Goal: Information Seeking & Learning: Learn about a topic

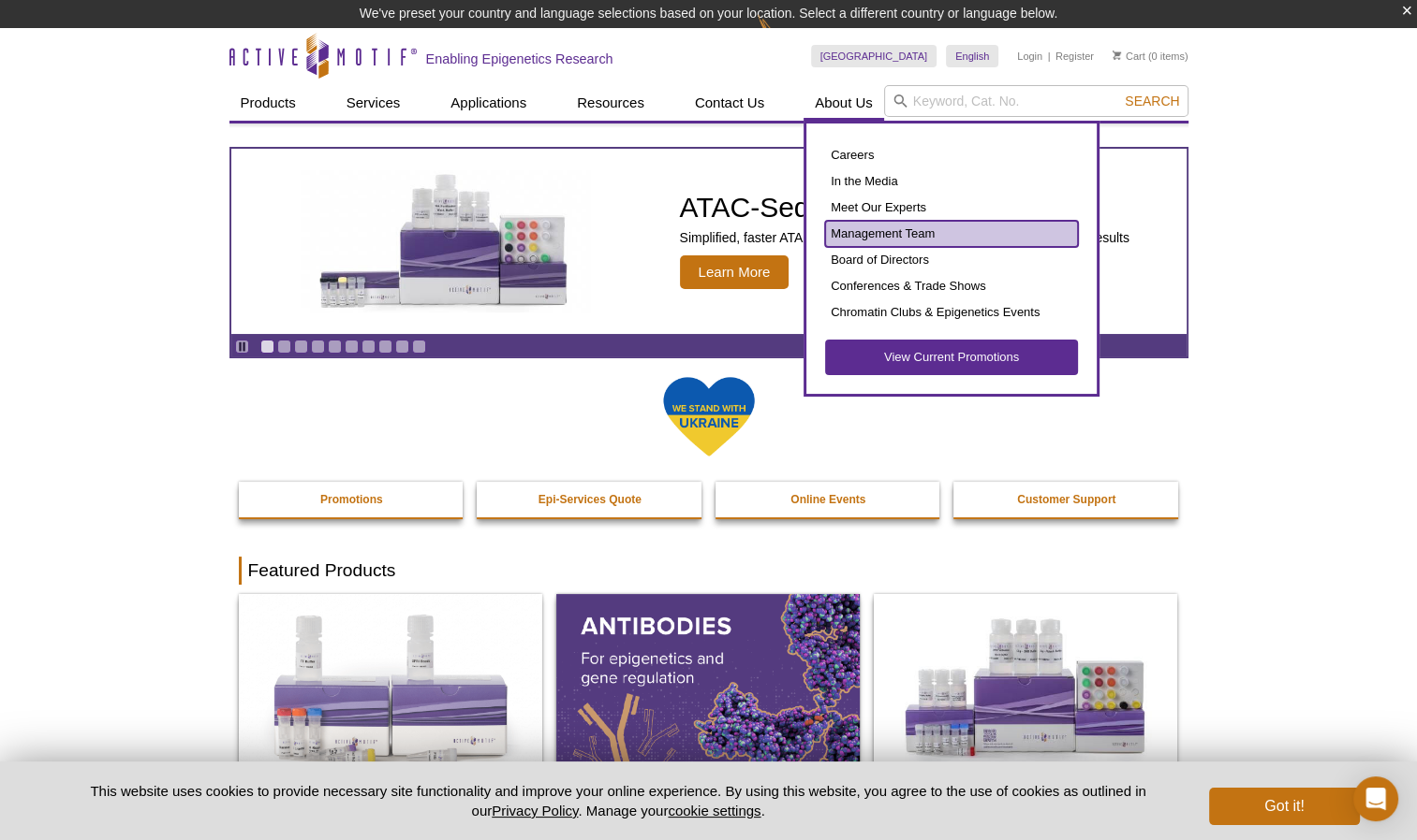
click at [850, 235] on link "Management Team" at bounding box center [951, 234] width 252 height 26
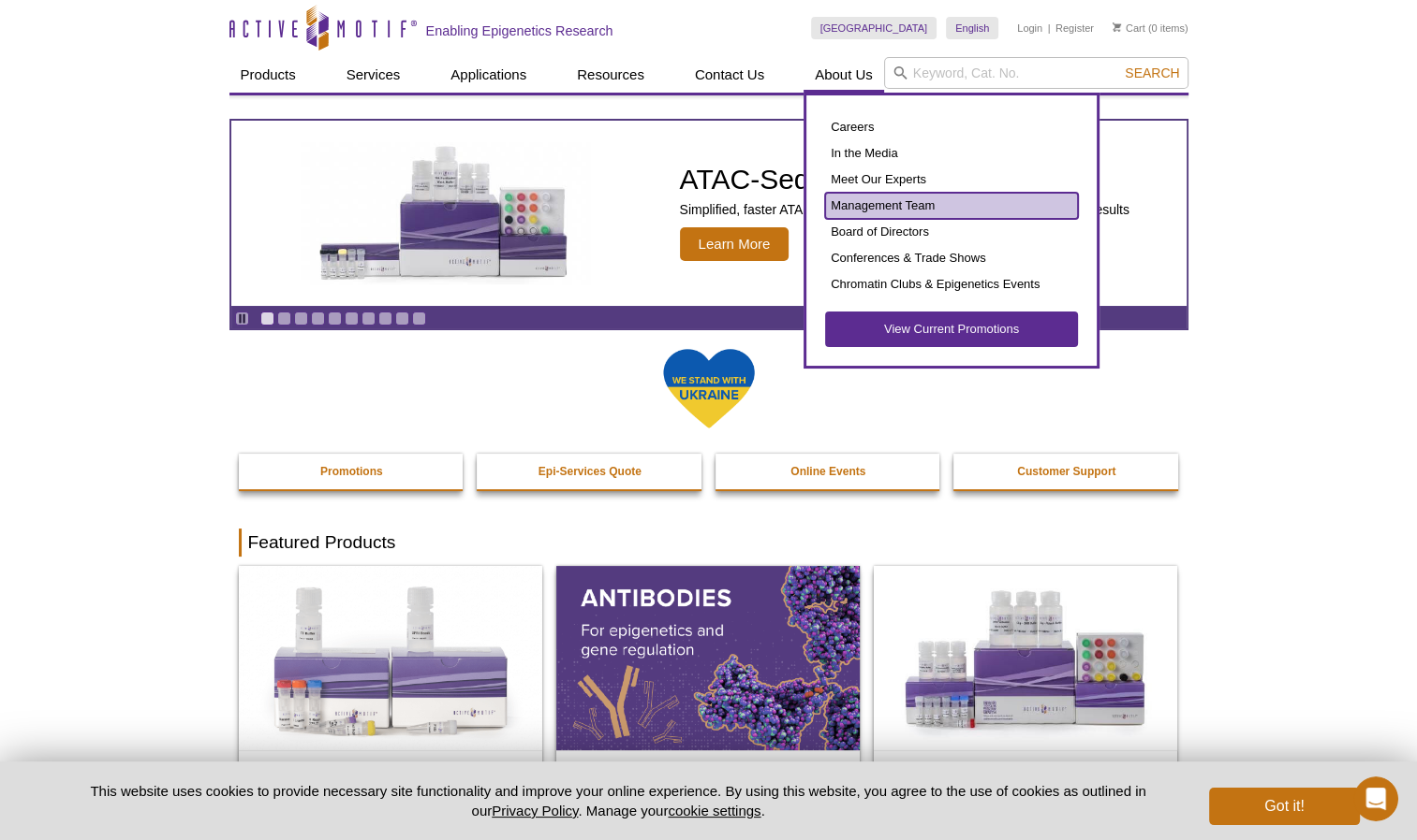
click at [858, 205] on link "Management Team" at bounding box center [951, 206] width 252 height 26
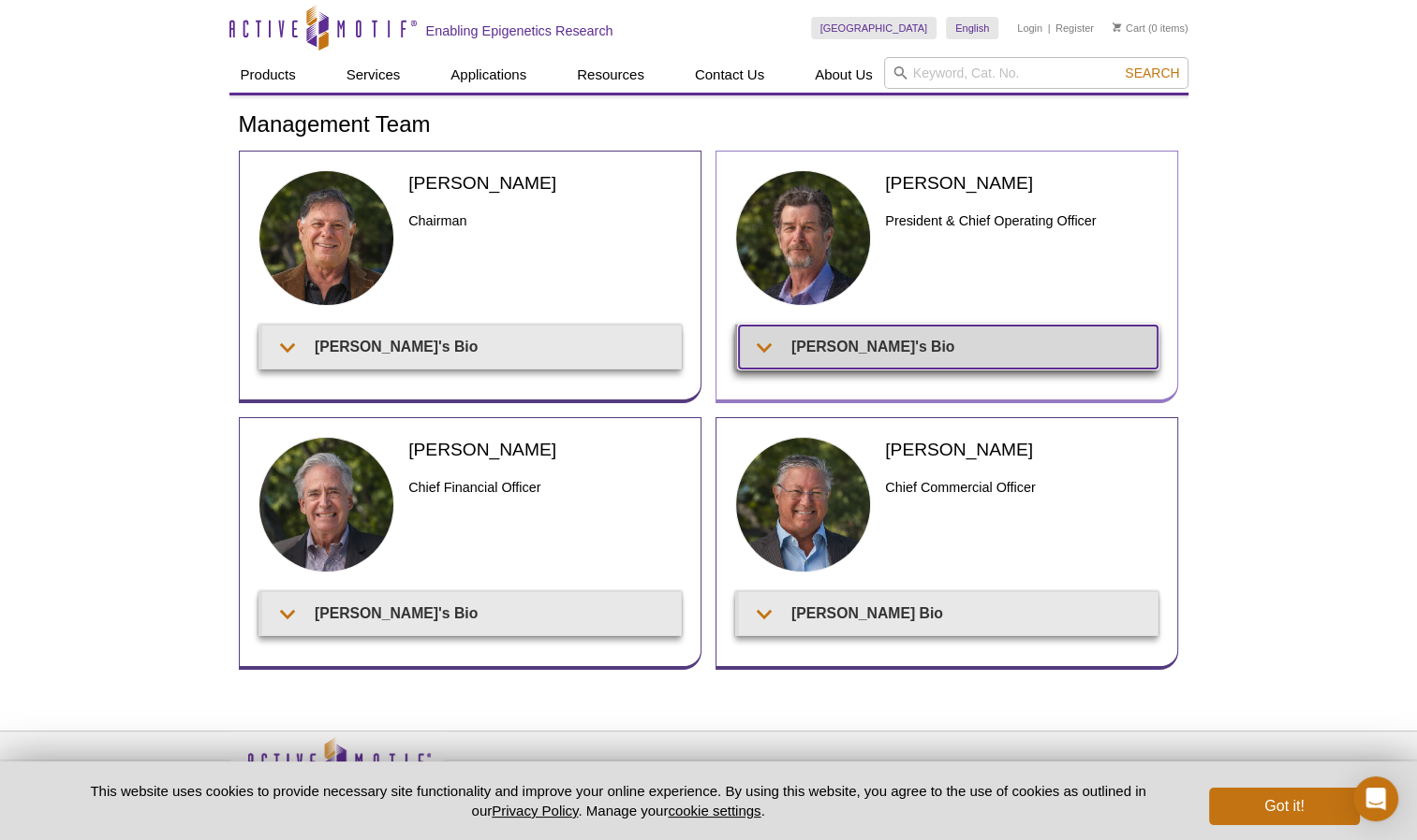
click at [761, 346] on summary "[PERSON_NAME]'s Bio" at bounding box center [947, 346] width 418 height 42
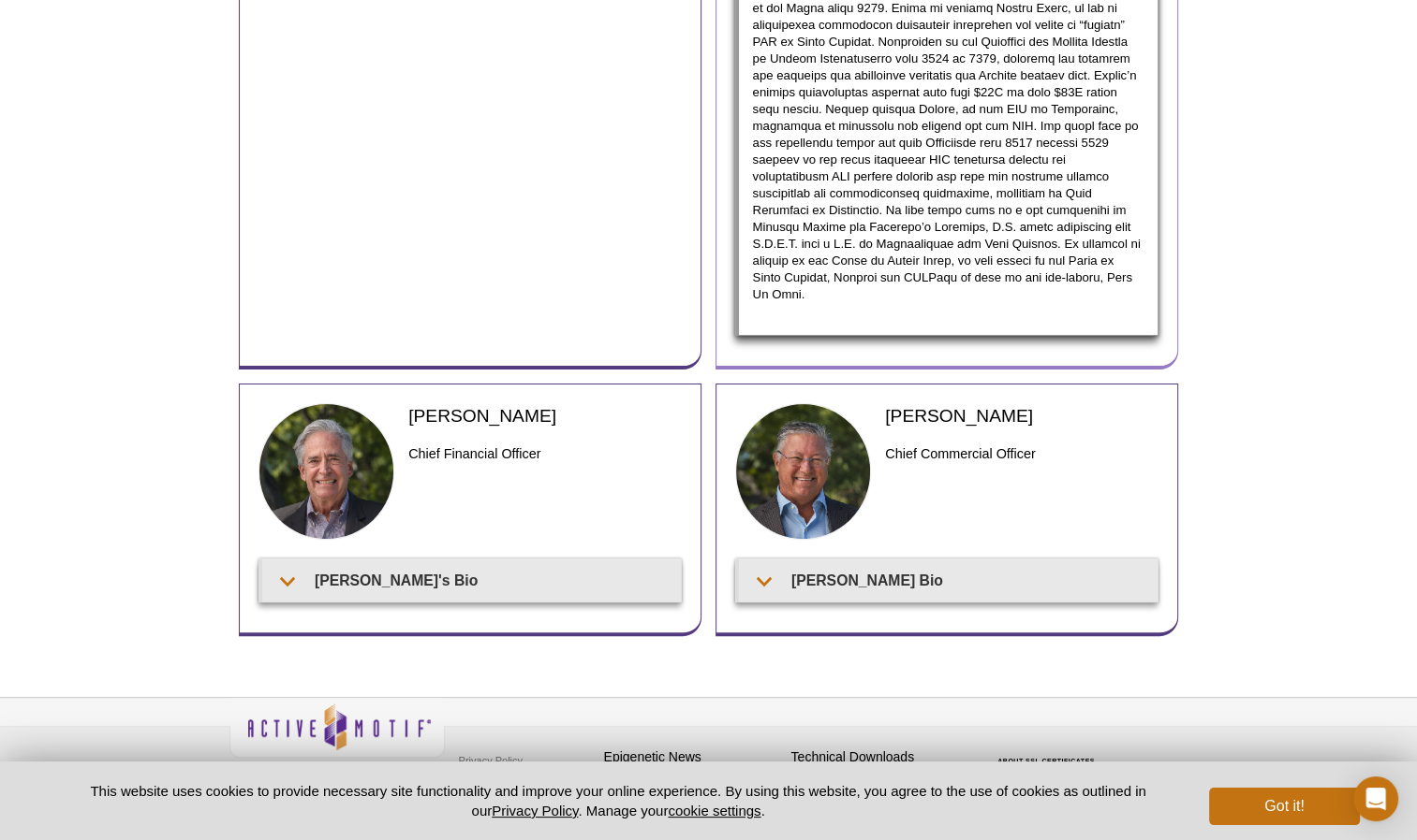
scroll to position [402, 0]
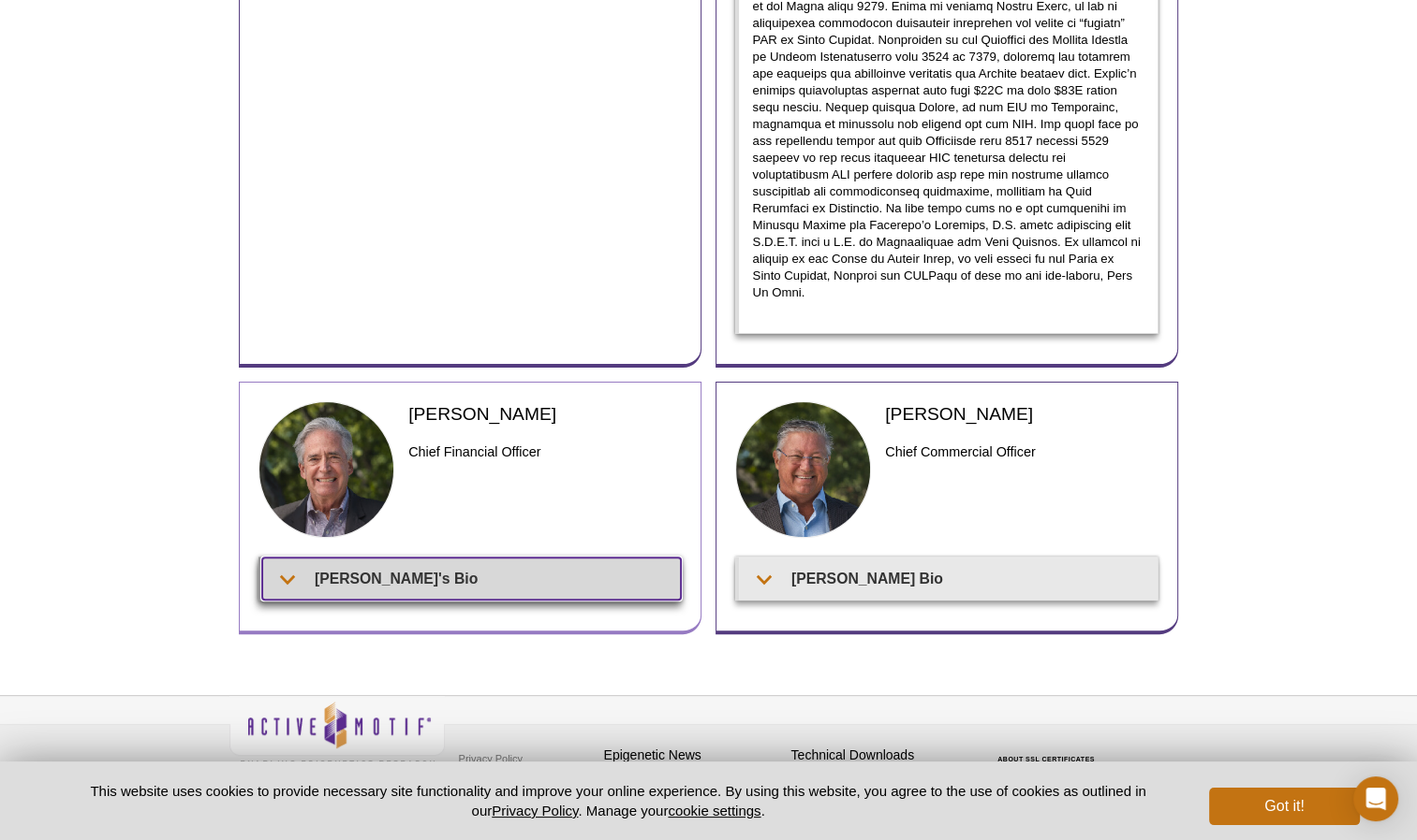
click at [285, 565] on summary "[PERSON_NAME]'s Bio" at bounding box center [471, 578] width 418 height 42
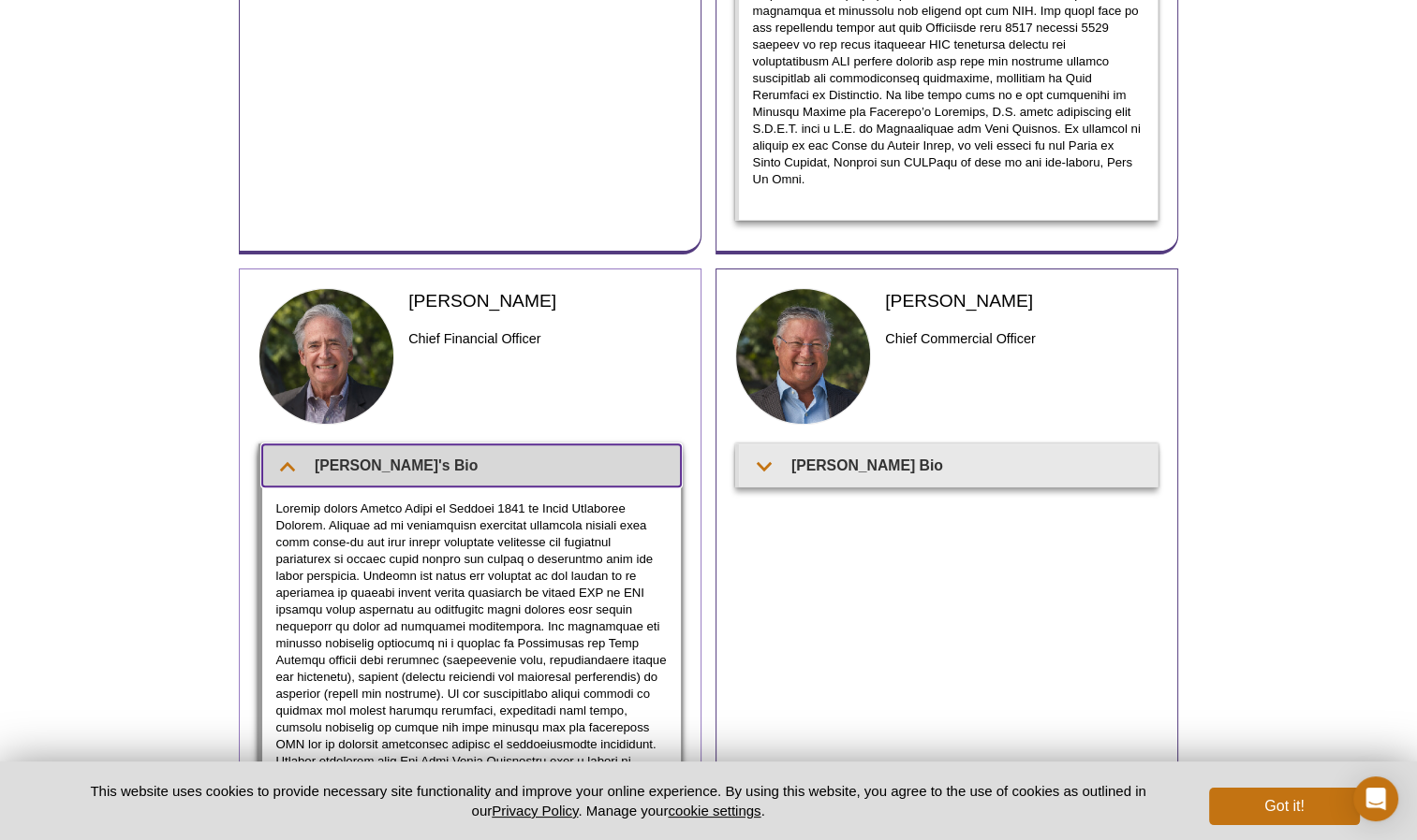
scroll to position [589, 0]
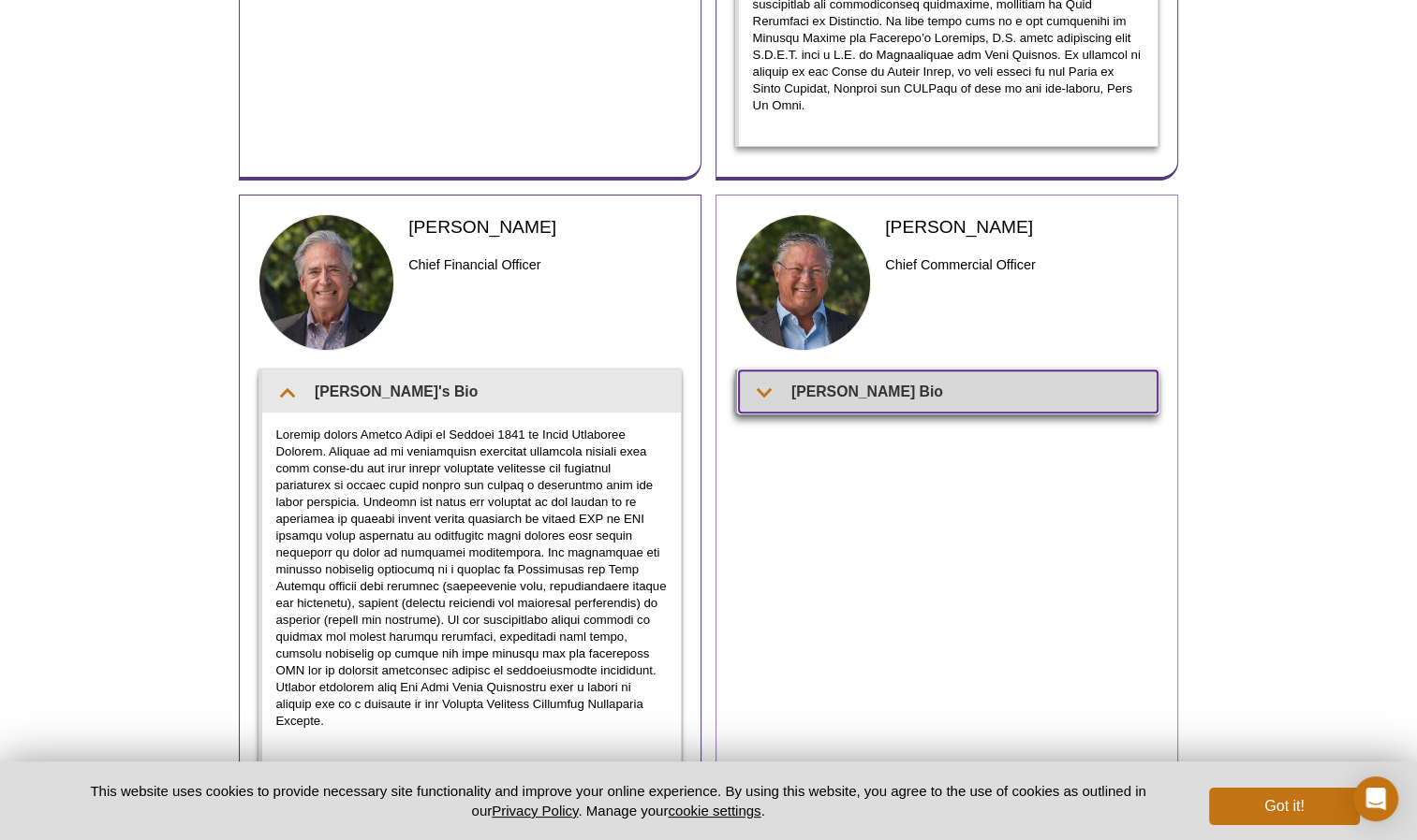
click at [768, 379] on summary "[PERSON_NAME] Bio" at bounding box center [947, 391] width 418 height 42
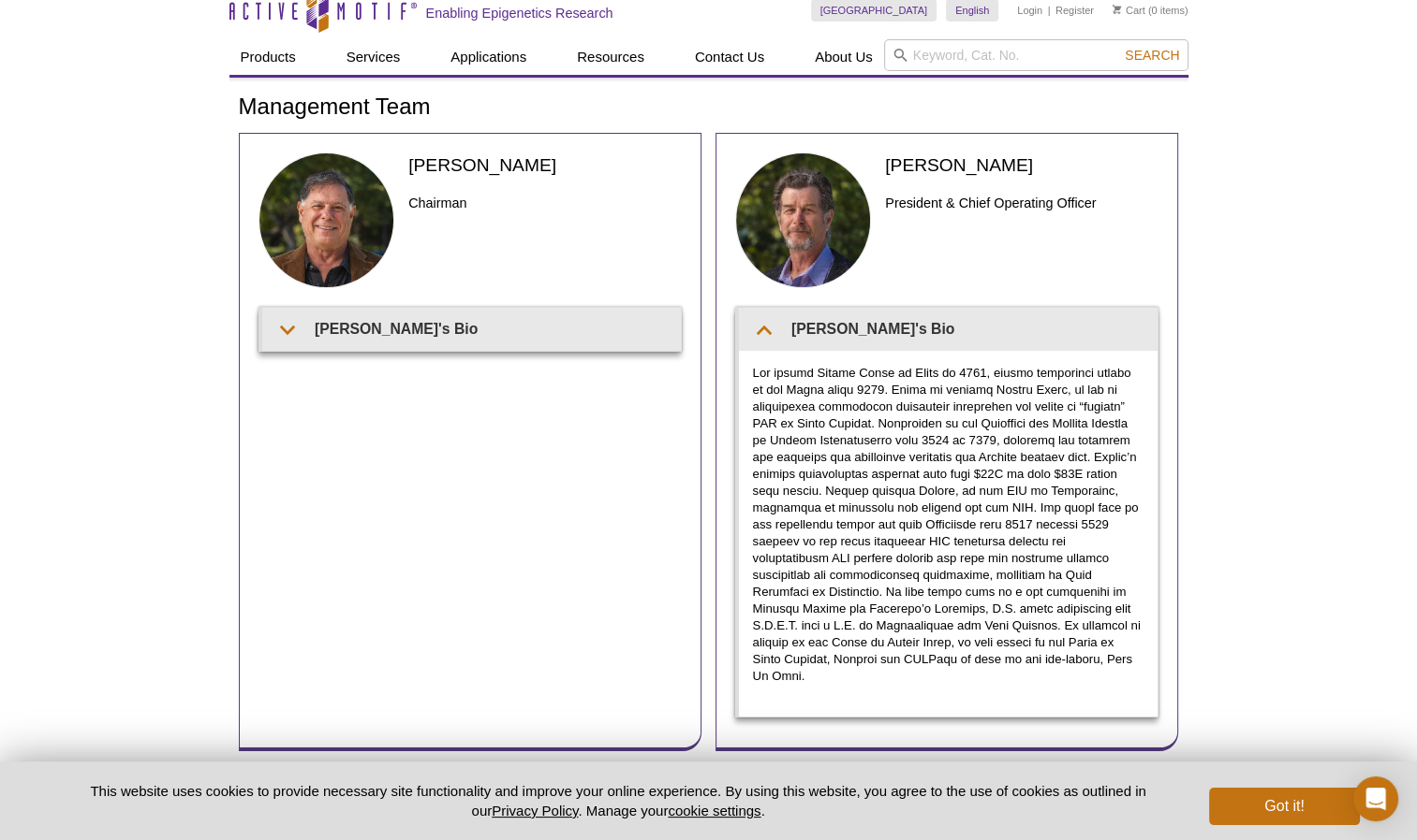
scroll to position [0, 0]
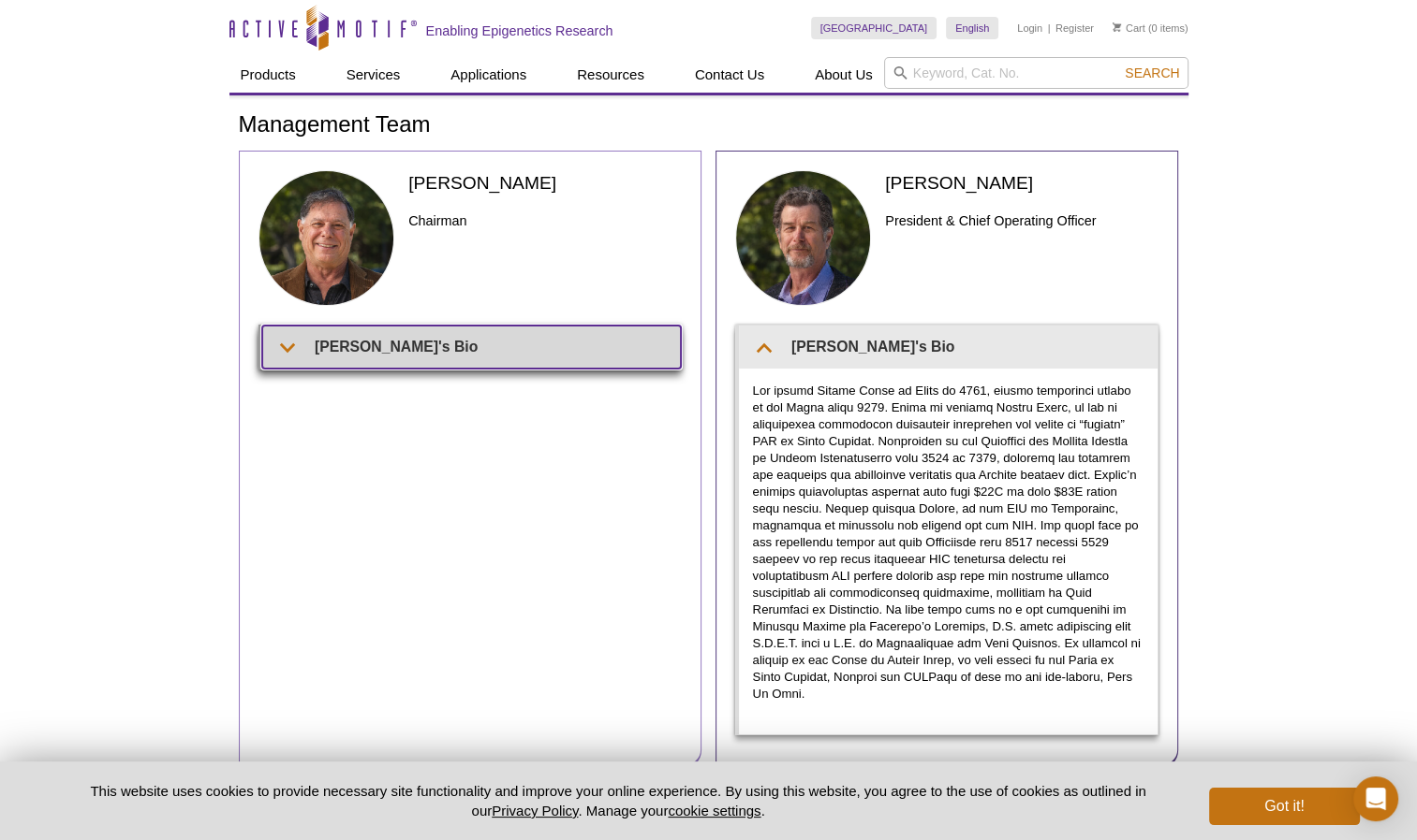
click at [289, 354] on summary "[PERSON_NAME]'s Bio" at bounding box center [471, 346] width 418 height 42
